Goal: Transaction & Acquisition: Purchase product/service

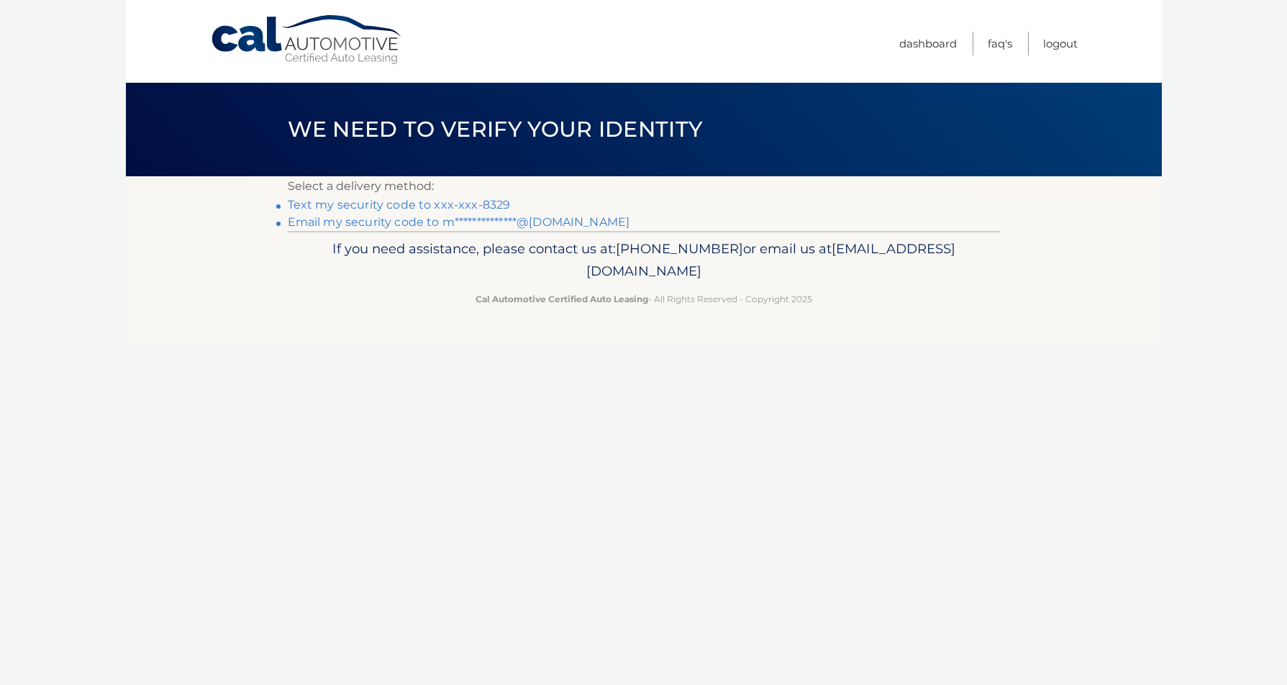
click at [311, 207] on link "Text my security code to xxx-xxx-8329" at bounding box center [399, 205] width 223 height 14
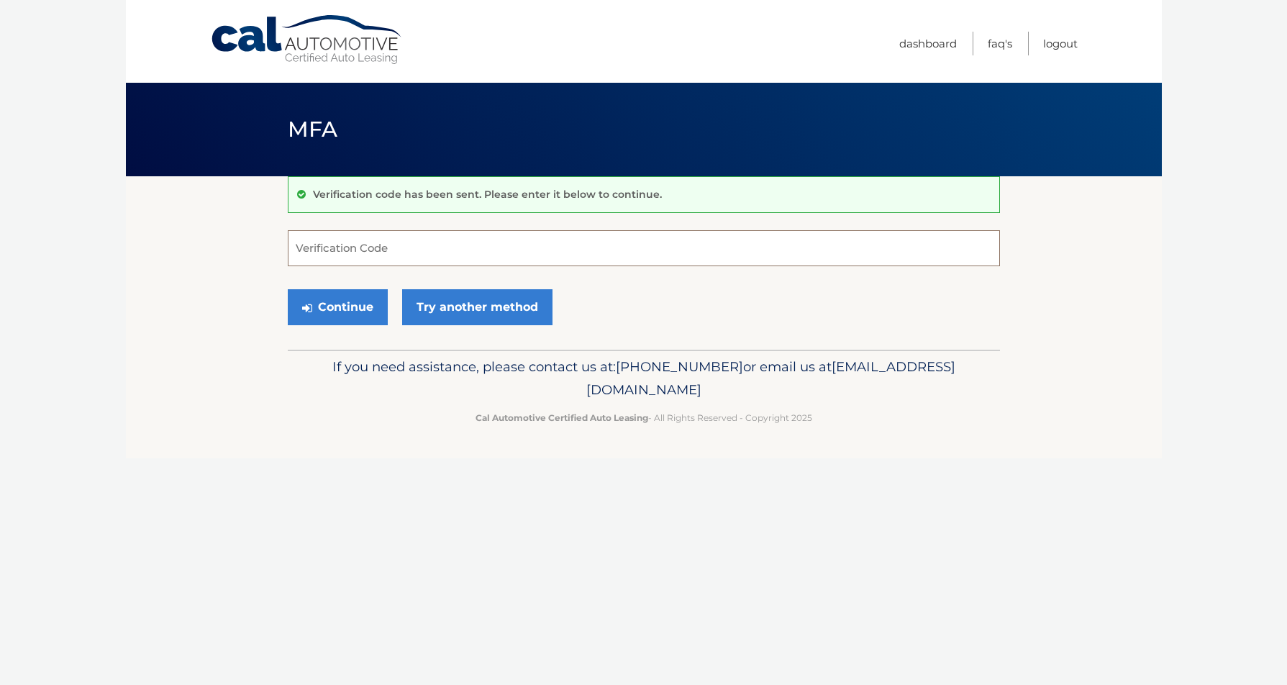
click at [454, 249] on input "Verification Code" at bounding box center [644, 248] width 712 height 36
type input "392733"
click at [334, 304] on button "Continue" at bounding box center [338, 307] width 100 height 36
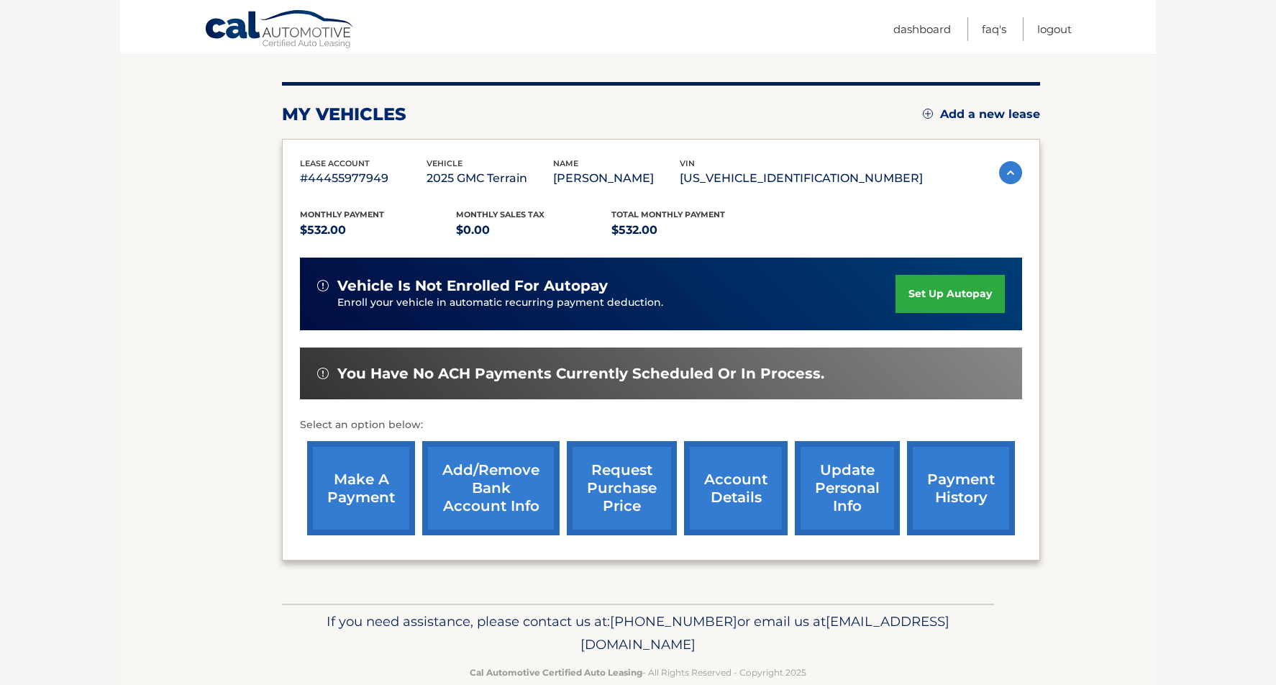
scroll to position [115, 0]
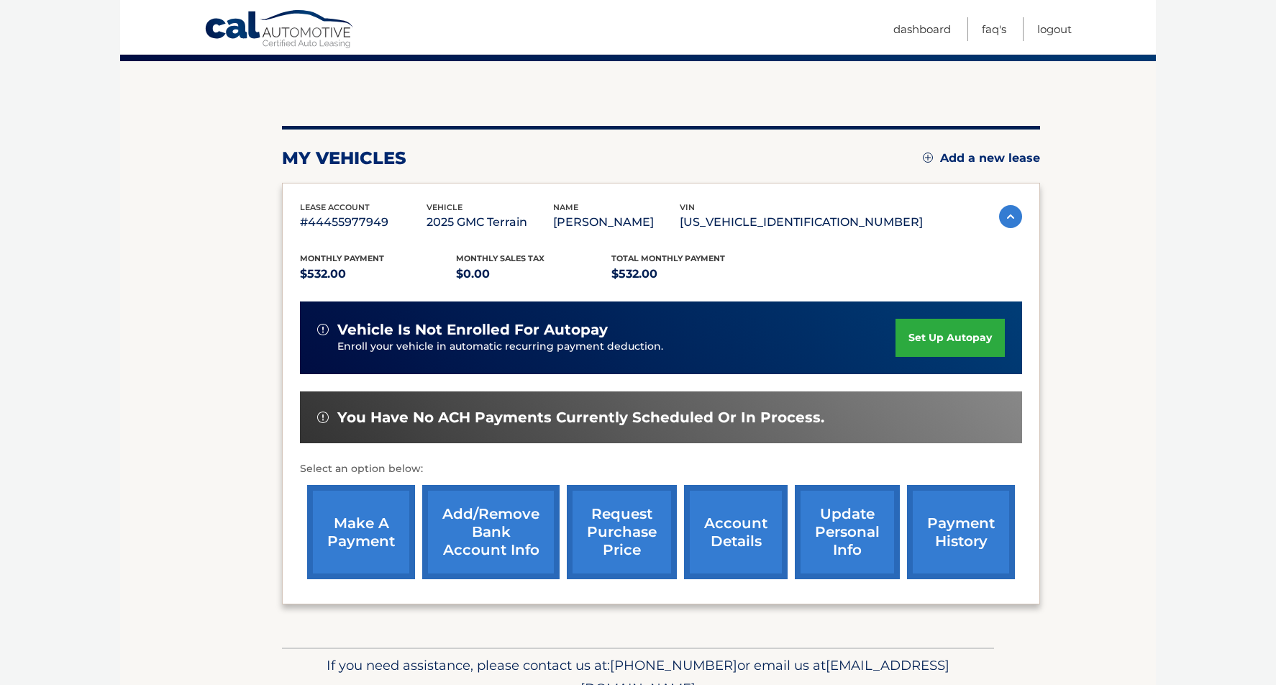
click at [345, 530] on link "make a payment" at bounding box center [361, 532] width 108 height 94
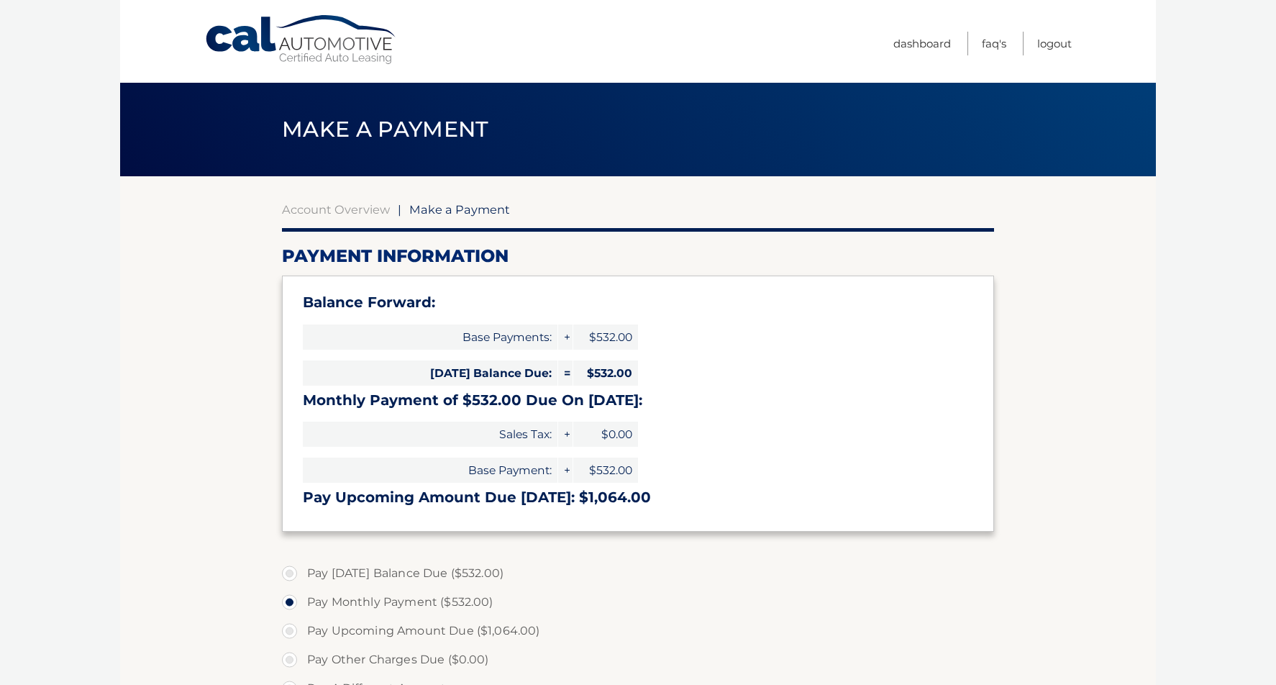
select select "YzE0Nzc4NzItMjE3NS00N2ZmLWFiZmMtZDg3ZDUxMDI3ZGQw"
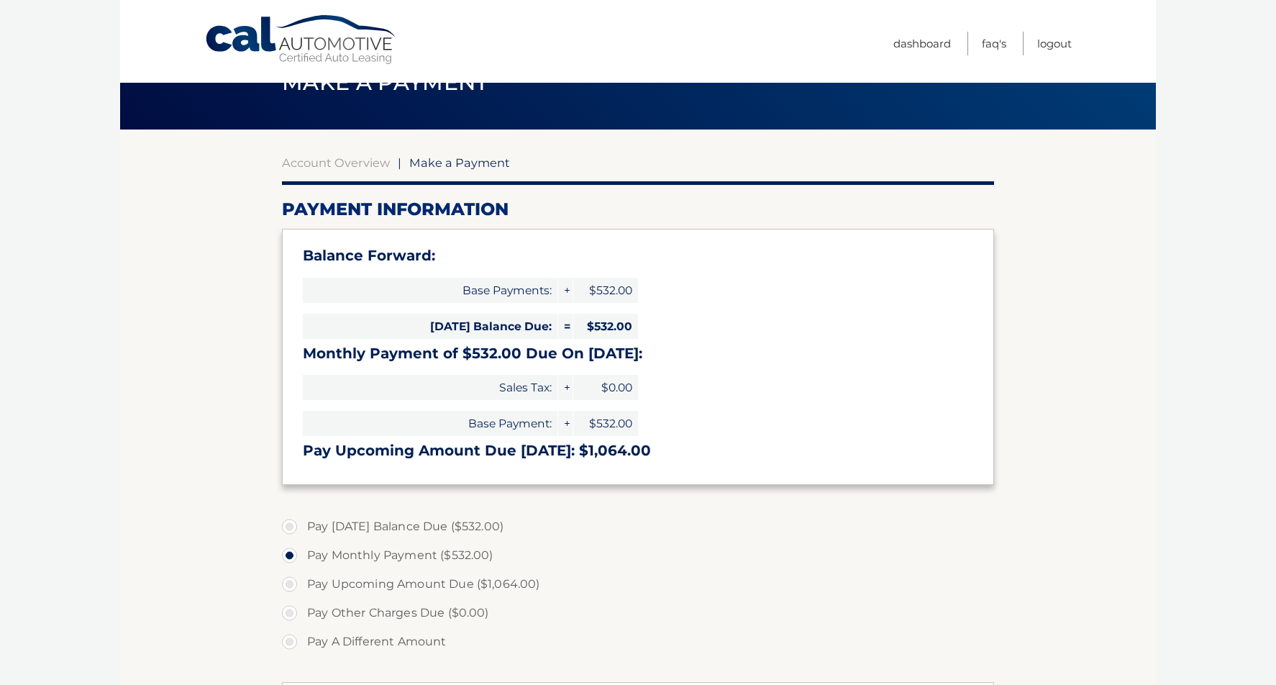
scroll to position [72, 0]
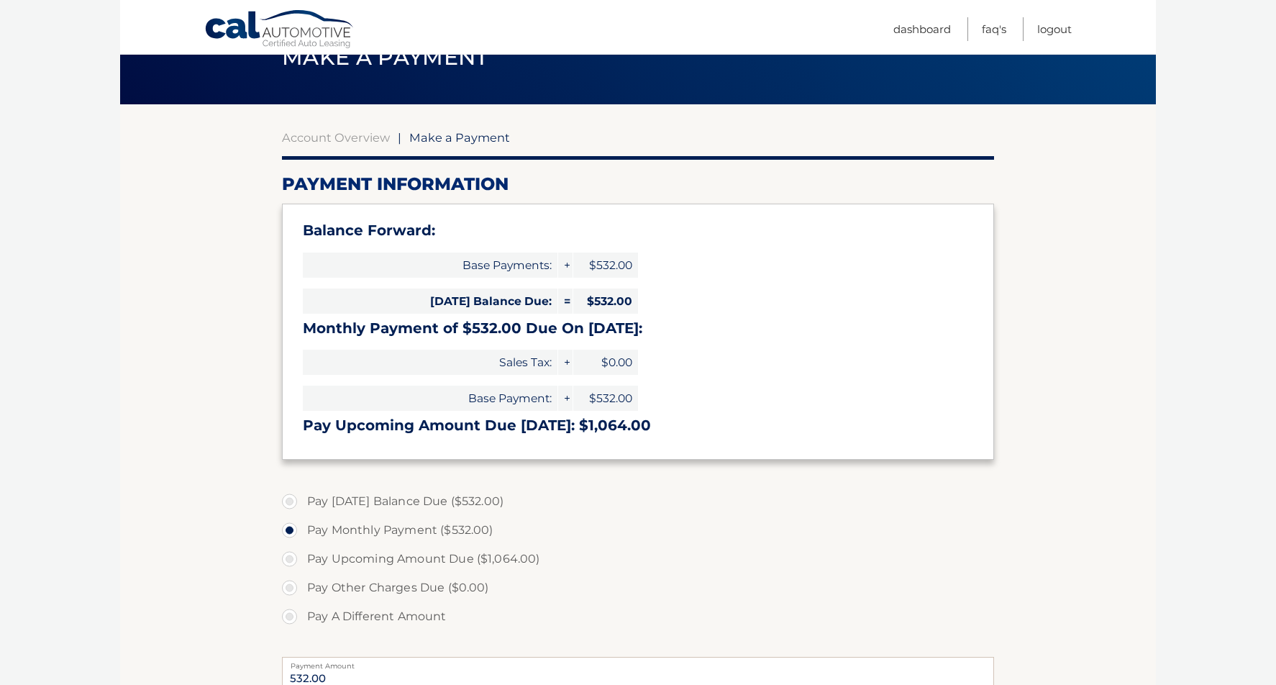
click at [291, 504] on label "Pay Today's Balance Due ($532.00)" at bounding box center [638, 501] width 712 height 29
click at [291, 504] on input "Pay Today's Balance Due ($532.00)" at bounding box center [295, 498] width 14 height 23
radio input "true"
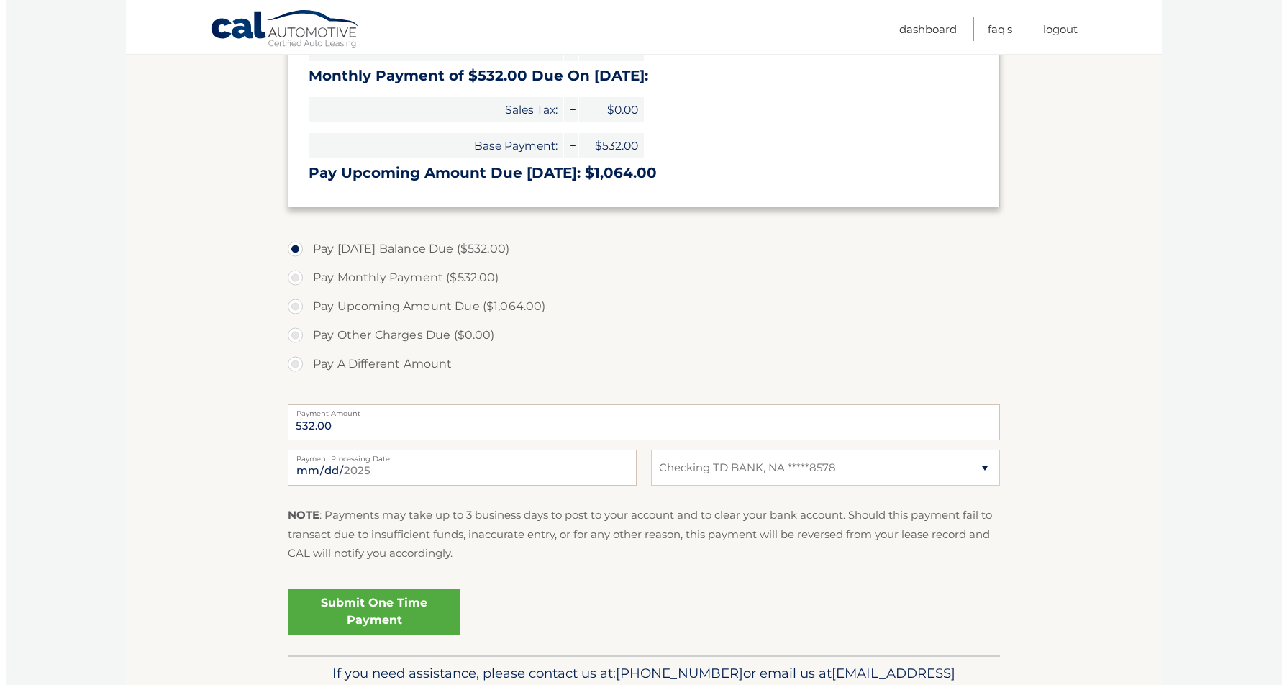
scroll to position [360, 0]
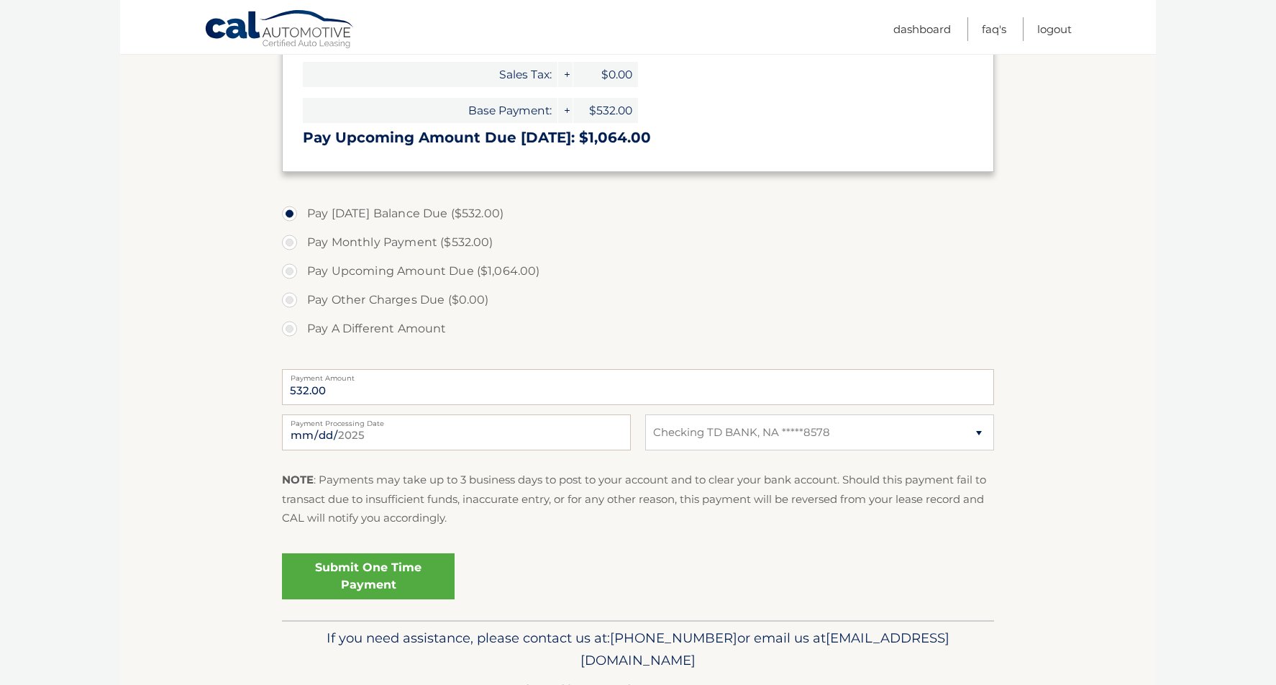
click at [370, 575] on link "Submit One Time Payment" at bounding box center [368, 576] width 173 height 46
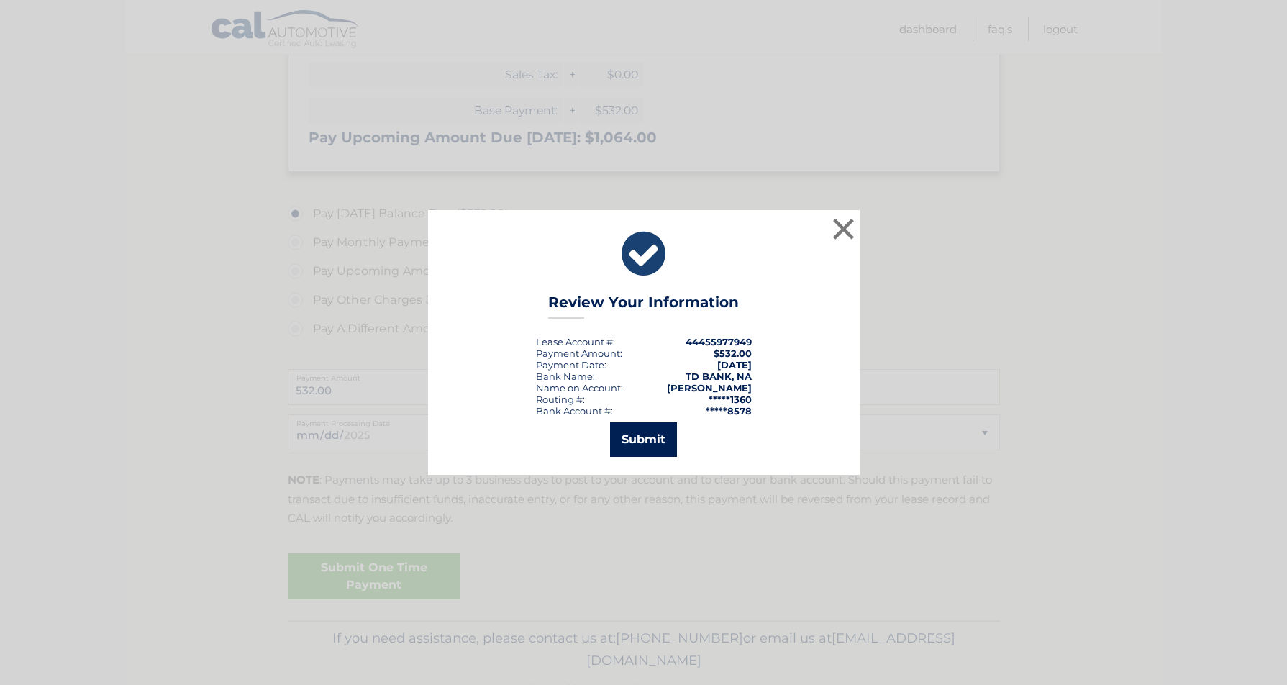
click at [629, 447] on button "Submit" at bounding box center [643, 439] width 67 height 35
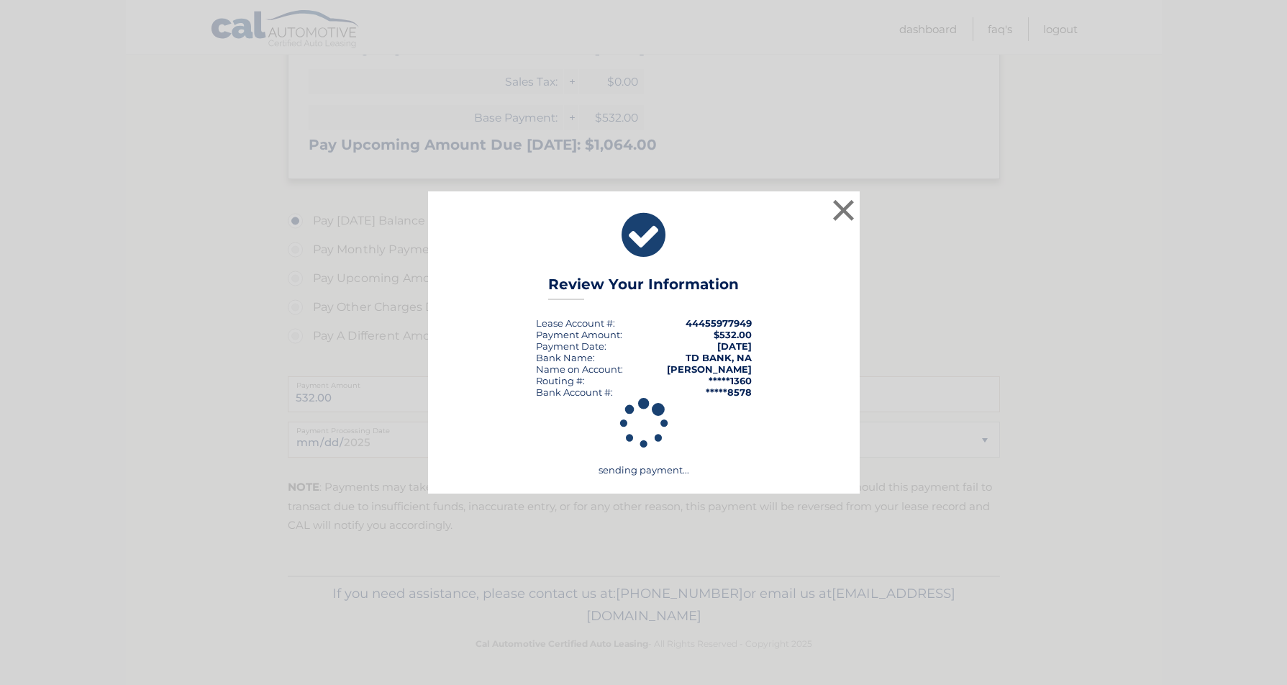
scroll to position [352, 0]
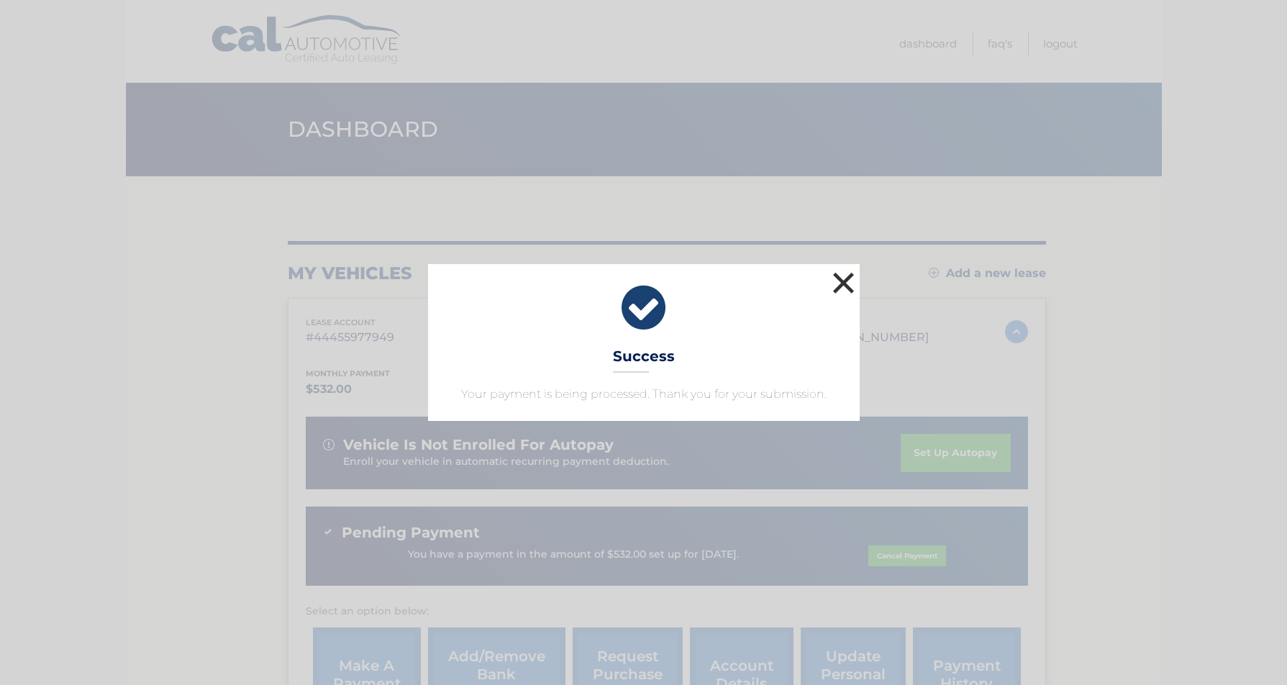
click at [837, 281] on button "×" at bounding box center [843, 282] width 29 height 29
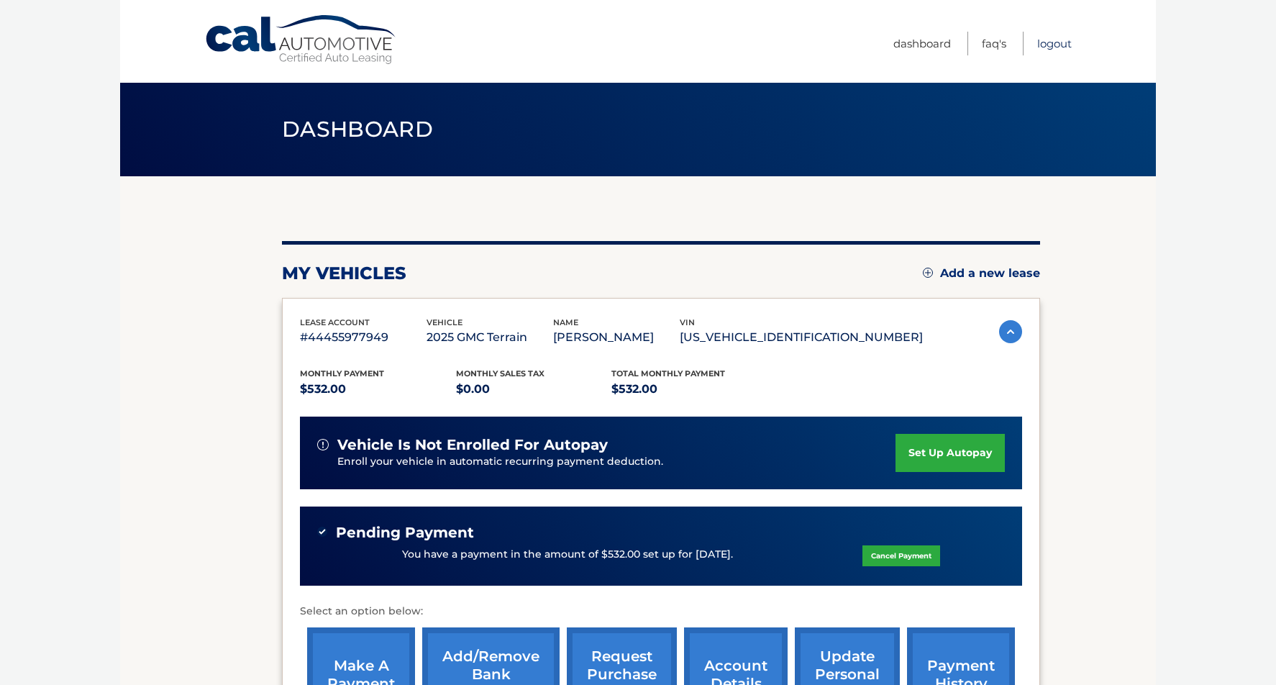
click at [1050, 43] on link "Logout" at bounding box center [1054, 44] width 35 height 24
